Goal: Information Seeking & Learning: Learn about a topic

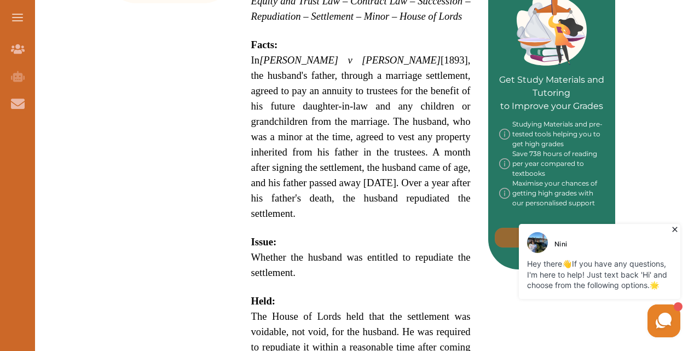
scroll to position [516, 0]
click at [242, 222] on div "[PERSON_NAME] v [PERSON_NAME] [1893] AC 360 is a UK Trust Law and Contract Law …" at bounding box center [361, 125] width 255 height 846
drag, startPoint x: 242, startPoint y: 222, endPoint x: 223, endPoint y: 266, distance: 47.6
click at [223, 266] on div "Want to secure high grades in Equity Trusts ? We’ve created a FREE checklist fo…" at bounding box center [360, 129] width 509 height 1011
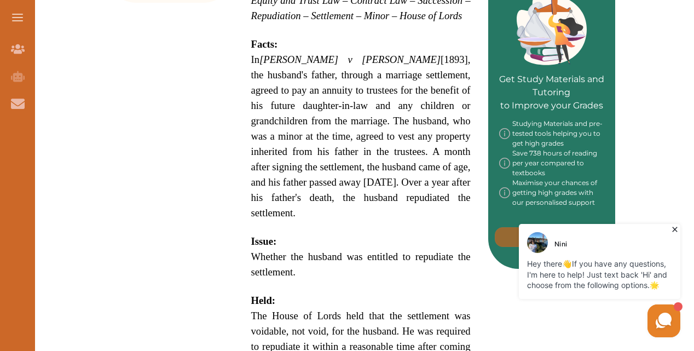
click at [223, 266] on div "Want to secure high grades in Equity Trusts ? We’ve created a FREE checklist fo…" at bounding box center [360, 129] width 509 height 1011
drag, startPoint x: 223, startPoint y: 266, endPoint x: 349, endPoint y: 198, distance: 142.6
click at [349, 198] on div "Want to secure high grades in Equity Trusts ? We’ve created a FREE checklist fo…" at bounding box center [360, 129] width 509 height 1011
drag, startPoint x: 349, startPoint y: 198, endPoint x: 503, endPoint y: 55, distance: 210.4
click at [503, 55] on div "We do not allow selecting and copying of our content. You can get our subscript…" at bounding box center [347, 175] width 694 height 351
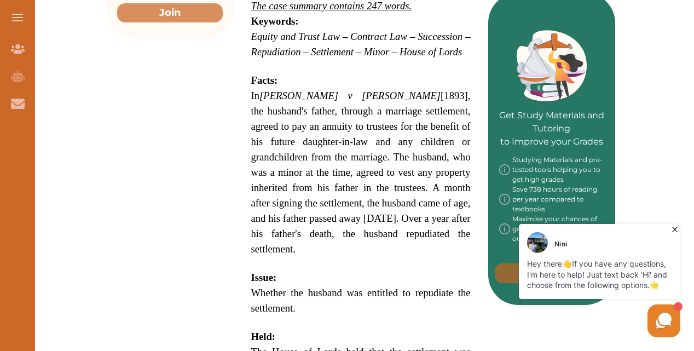
scroll to position [481, 0]
drag, startPoint x: 277, startPoint y: 105, endPoint x: 252, endPoint y: 104, distance: 25.2
click at [252, 104] on span "In [PERSON_NAME] v [PERSON_NAME] [1893], the husband's father, through a marria…" at bounding box center [361, 171] width 220 height 165
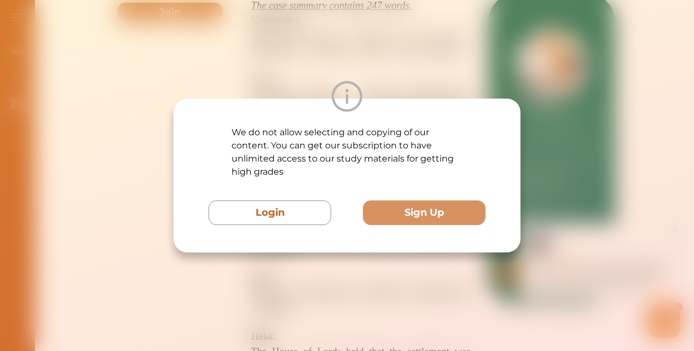
click at [384, 78] on div "We do not allow selecting and copying of our content. You can get our subscript…" at bounding box center [347, 175] width 694 height 351
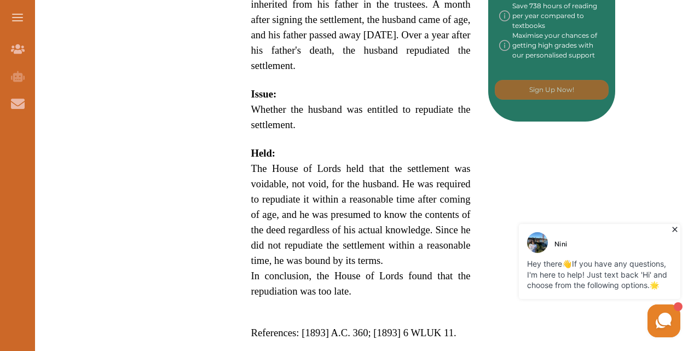
scroll to position [664, 0]
click at [393, 162] on span "The House of Lords held that the settlement was voidable, not void, for the hus…" at bounding box center [361, 214] width 220 height 104
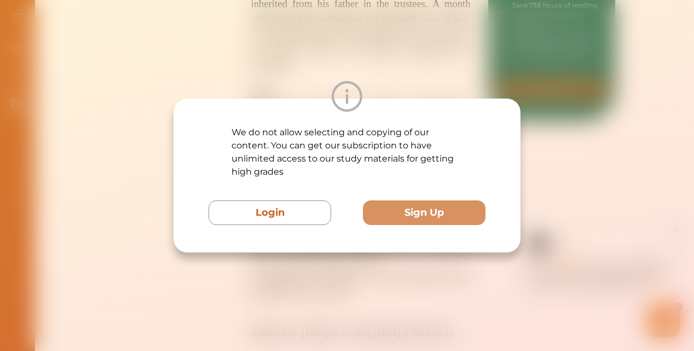
click at [376, 276] on div "We do not allow selecting and copying of our content. You can get our subscript…" at bounding box center [347, 175] width 694 height 351
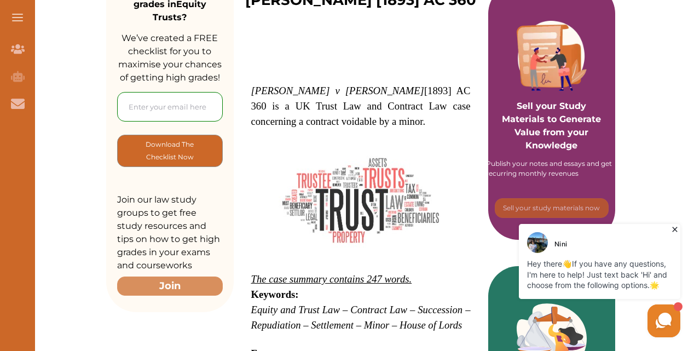
scroll to position [0, 0]
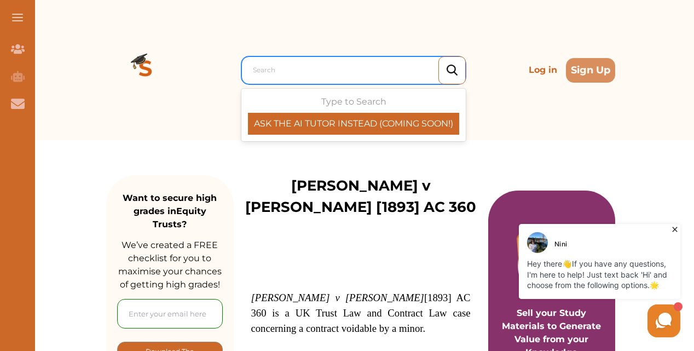
click at [319, 80] on div "Search" at bounding box center [354, 70] width 225 height 28
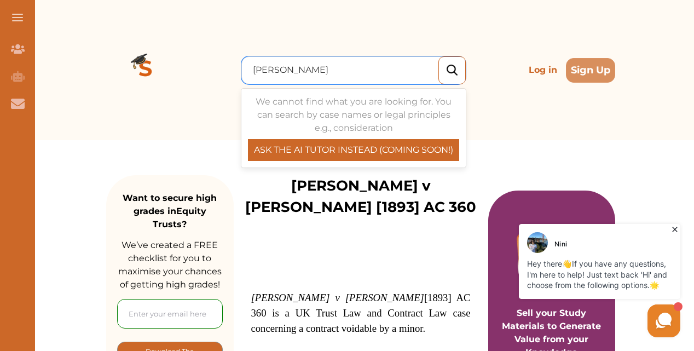
type input "[PERSON_NAME] v scala"
